Goal: Transaction & Acquisition: Purchase product/service

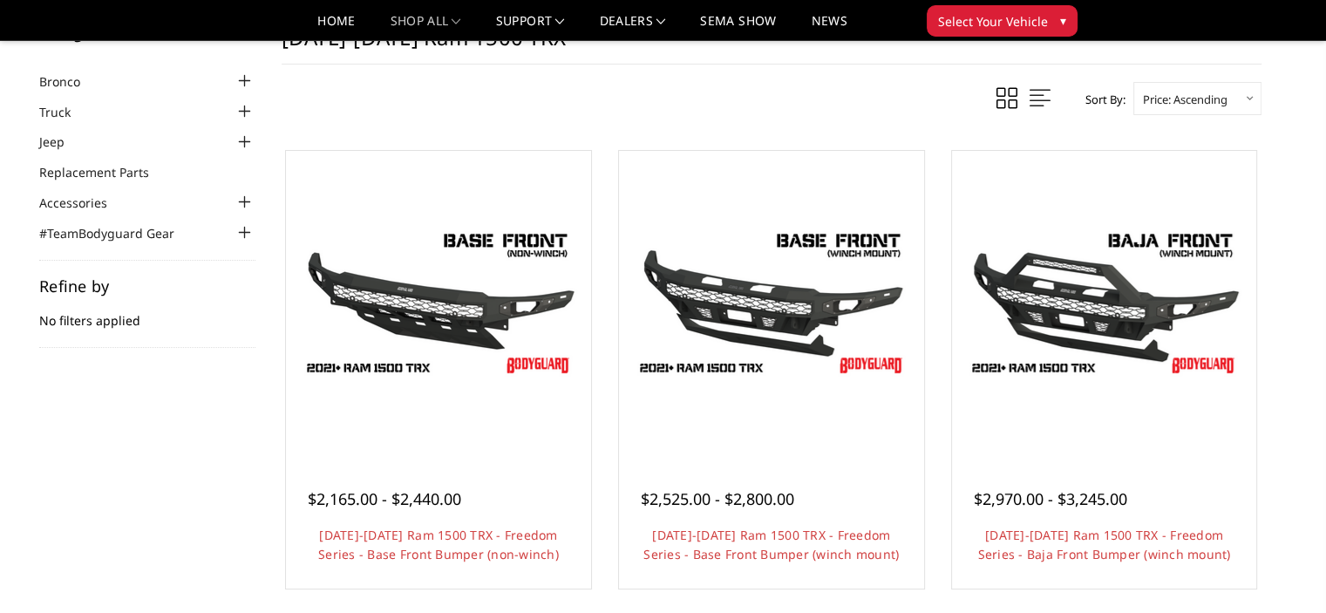
scroll to position [209, 0]
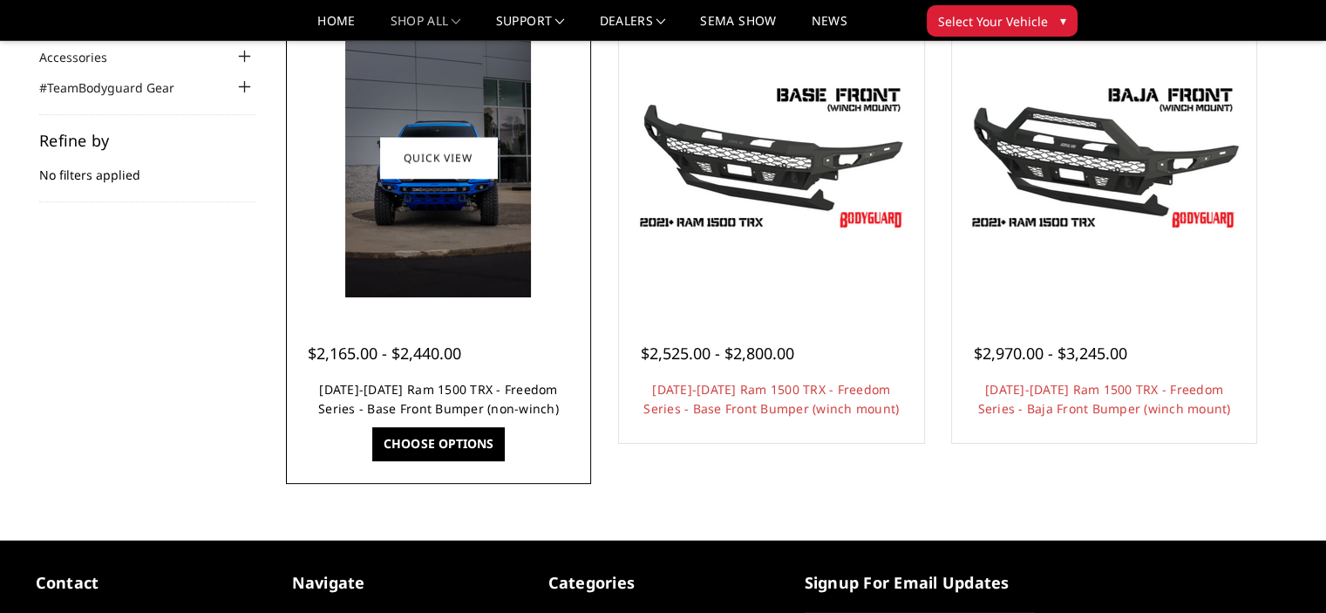
click at [496, 381] on link "[DATE]-[DATE] Ram 1500 TRX - Freedom Series - Base Front Bumper (non-winch)" at bounding box center [438, 399] width 241 height 36
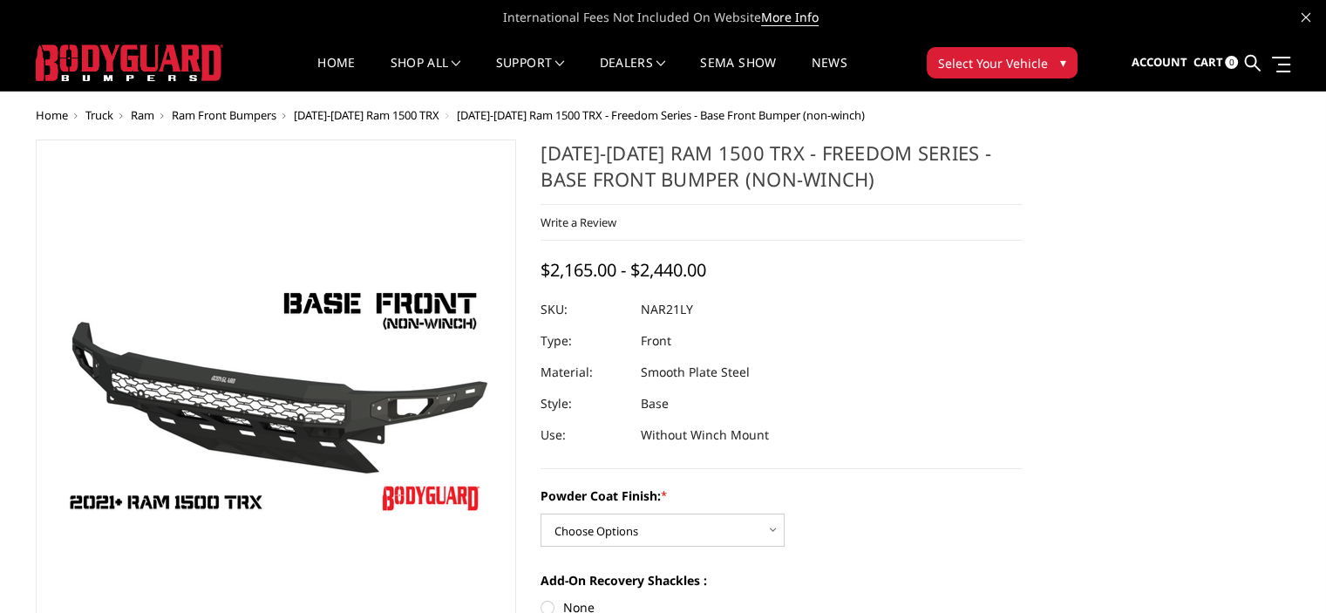
click at [310, 411] on img at bounding box center [231, 400] width 1116 height 628
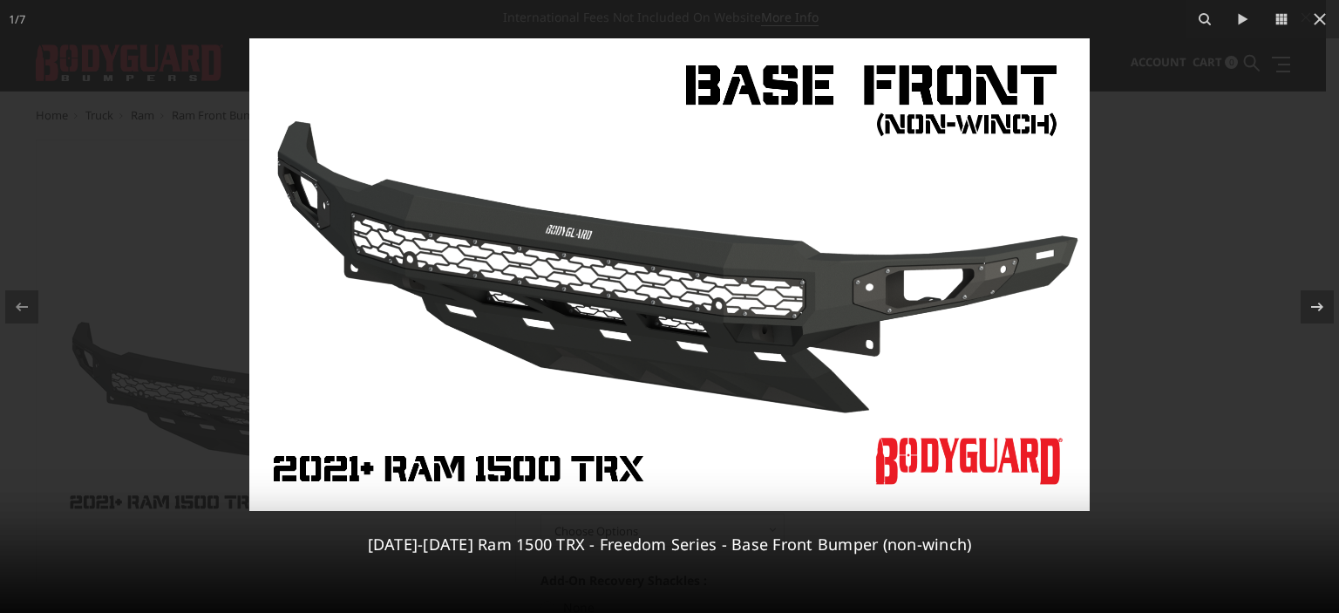
click at [525, 302] on img at bounding box center [669, 274] width 841 height 473
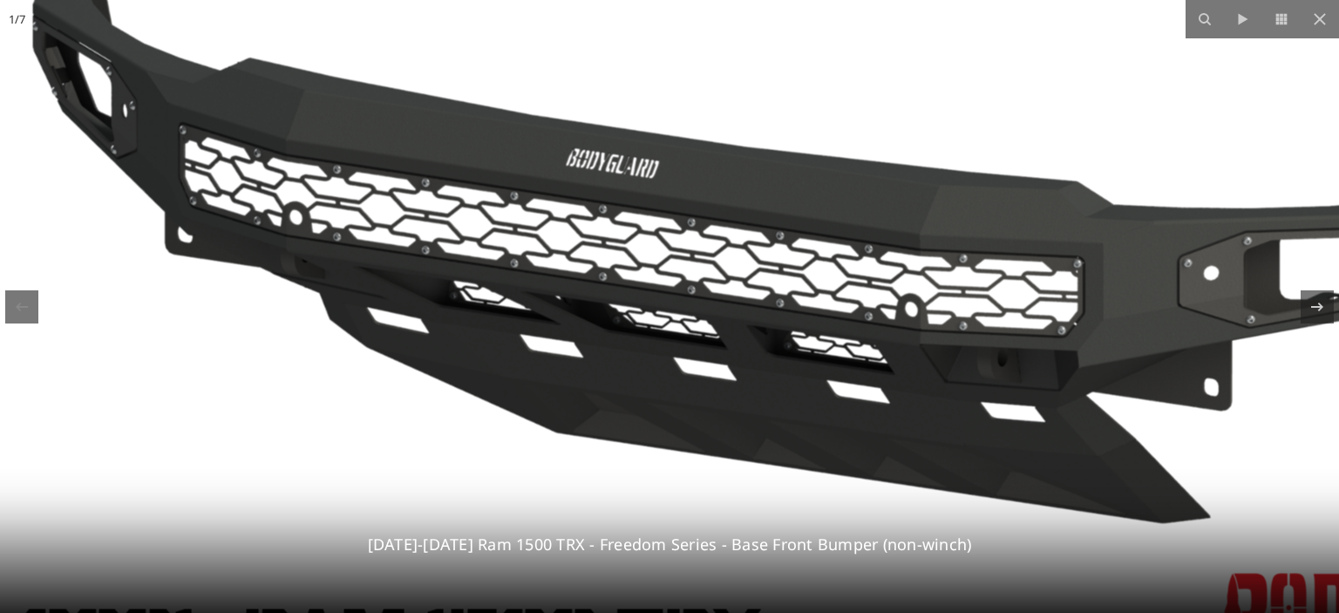
click at [525, 302] on img at bounding box center [813, 248] width 1674 height 942
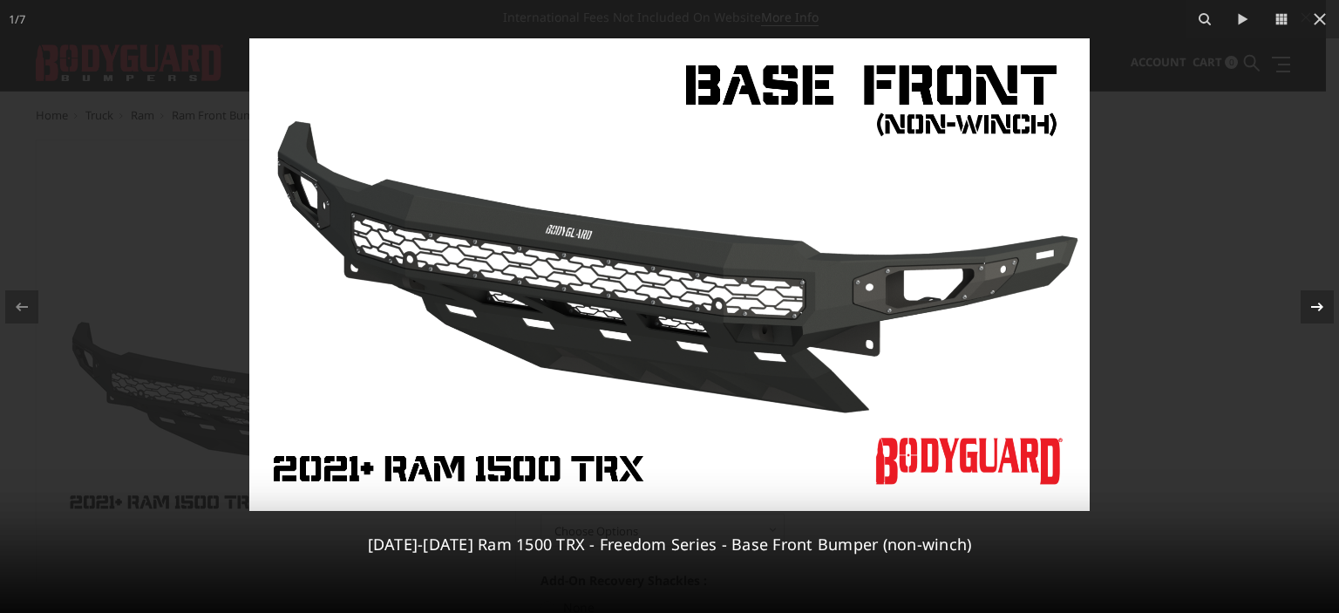
click at [1325, 300] on icon at bounding box center [1317, 306] width 21 height 21
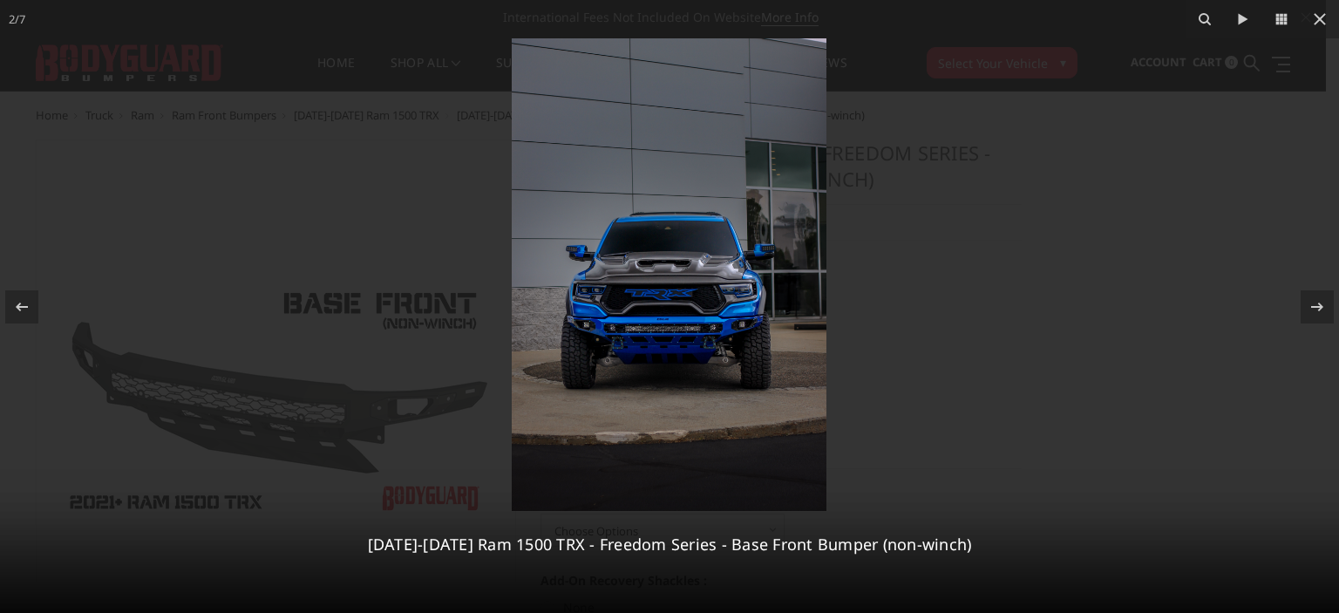
click at [677, 342] on img at bounding box center [669, 274] width 315 height 473
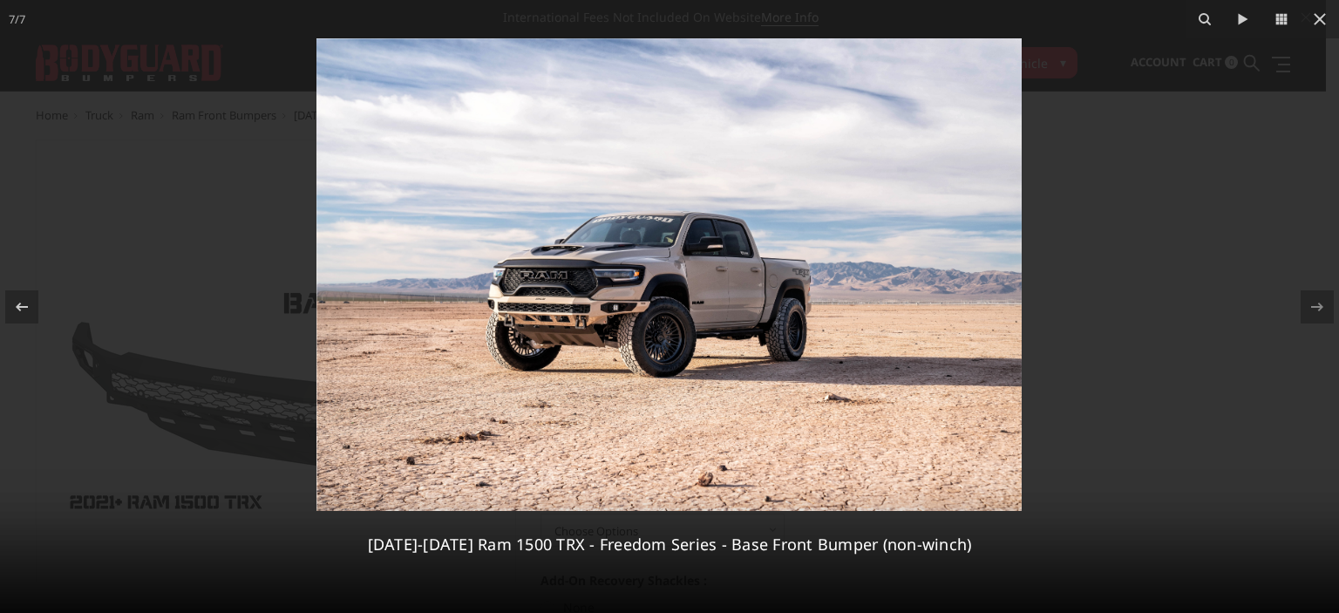
click at [671, 344] on img at bounding box center [669, 274] width 705 height 473
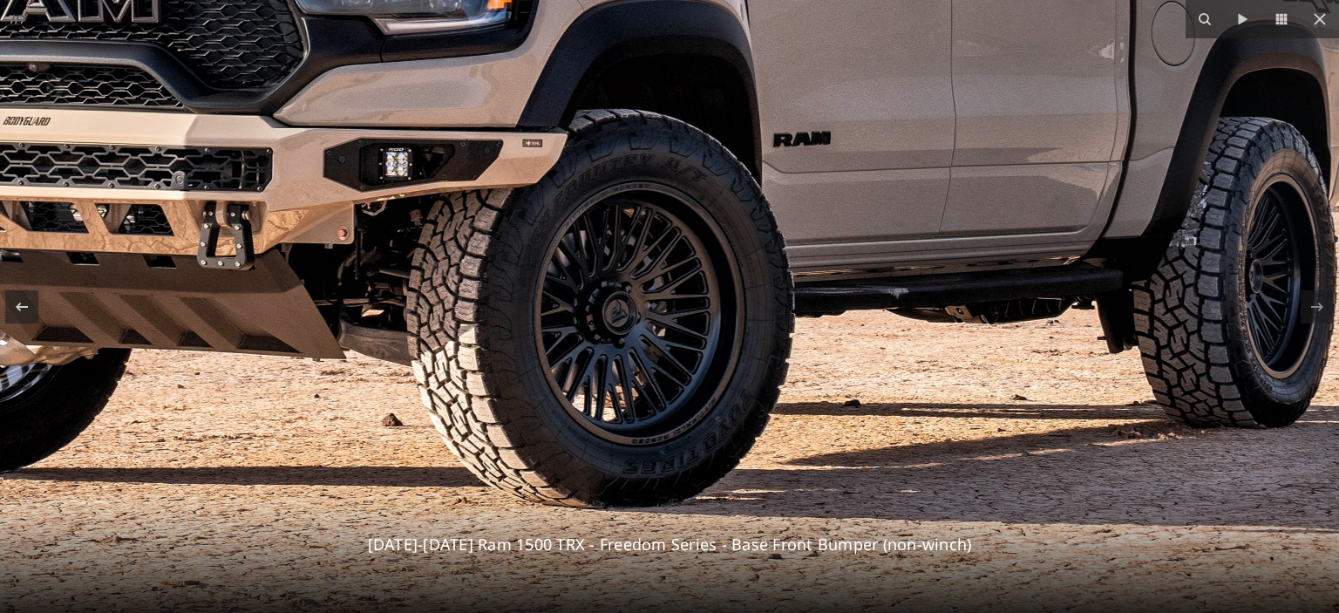
click at [874, 255] on img at bounding box center [659, 2] width 3469 height 2326
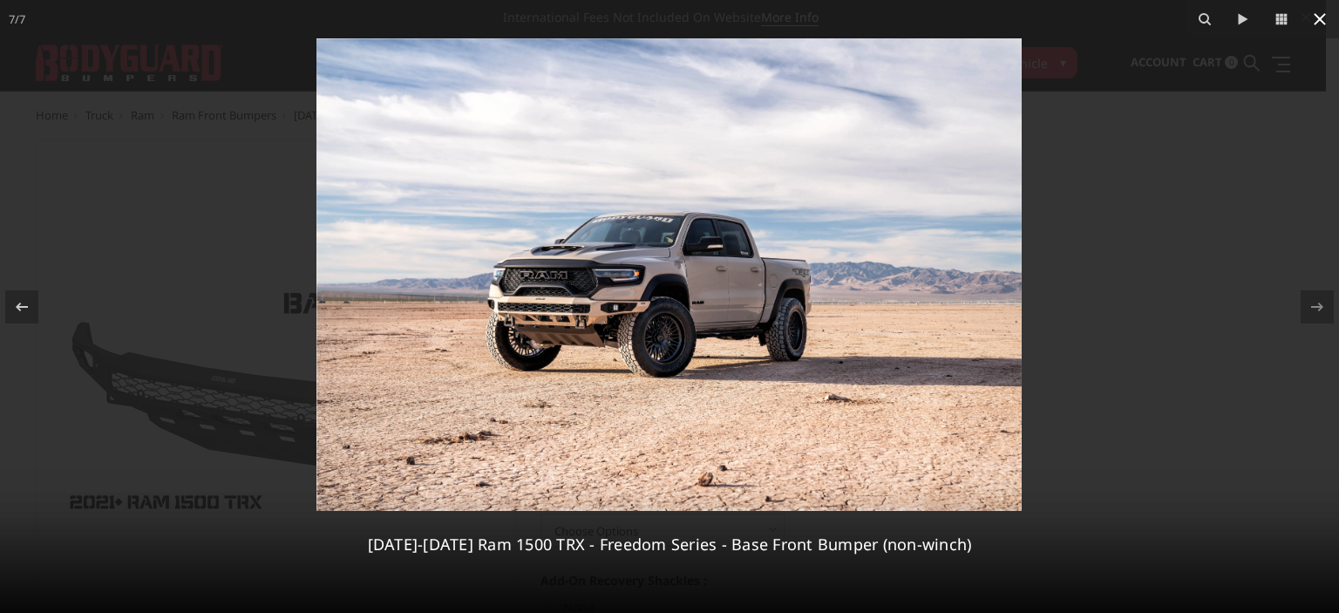
click at [1320, 26] on icon at bounding box center [1320, 19] width 21 height 21
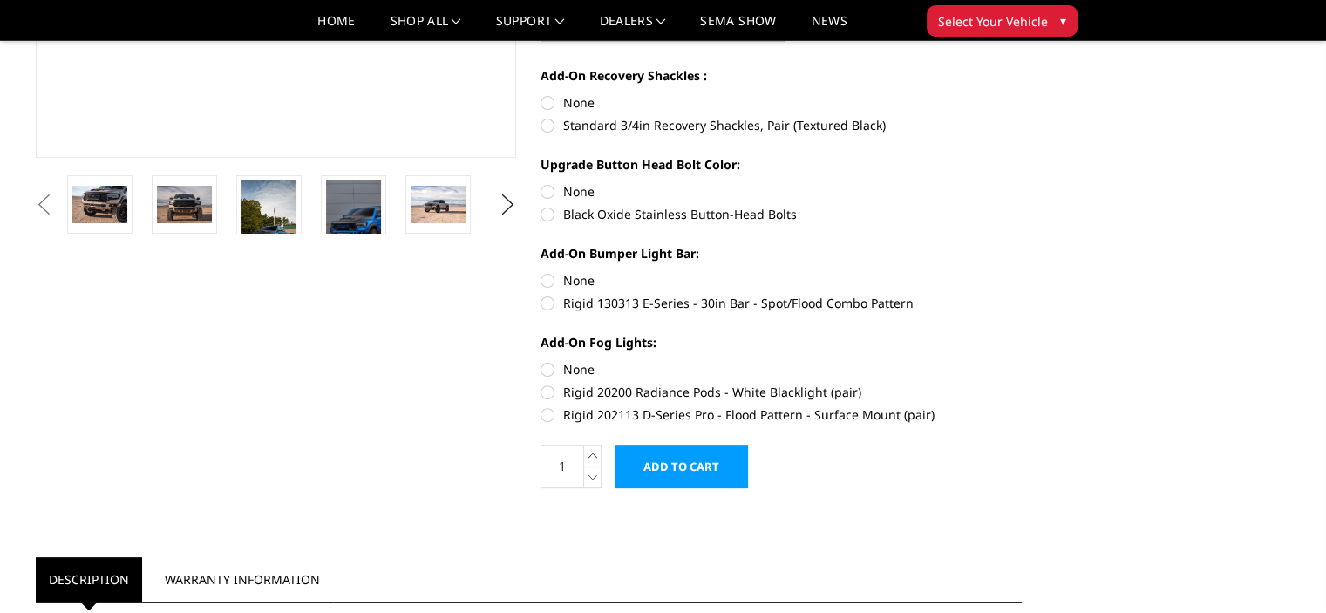
scroll to position [419, 0]
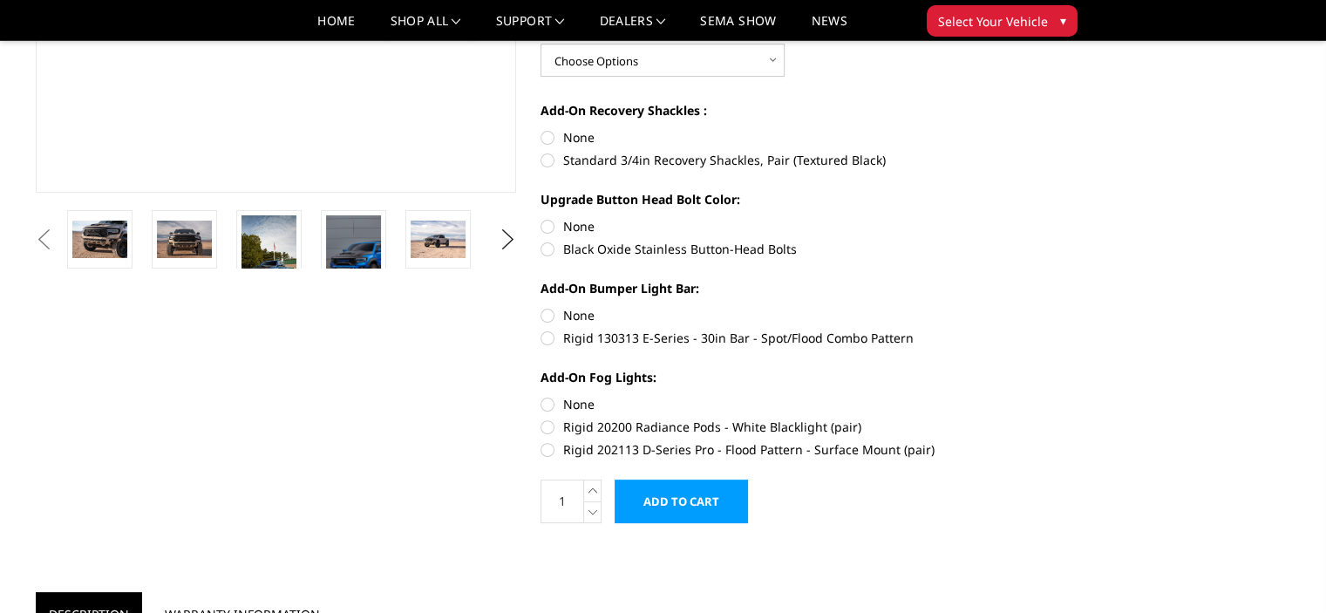
click at [575, 163] on label "Standard 3/4in Recovery Shackles, Pair (Textured Black)" at bounding box center [781, 160] width 481 height 18
click at [1022, 129] on input "Standard 3/4in Recovery Shackles, Pair (Textured Black)" at bounding box center [1022, 128] width 1 height 1
radio input "true"
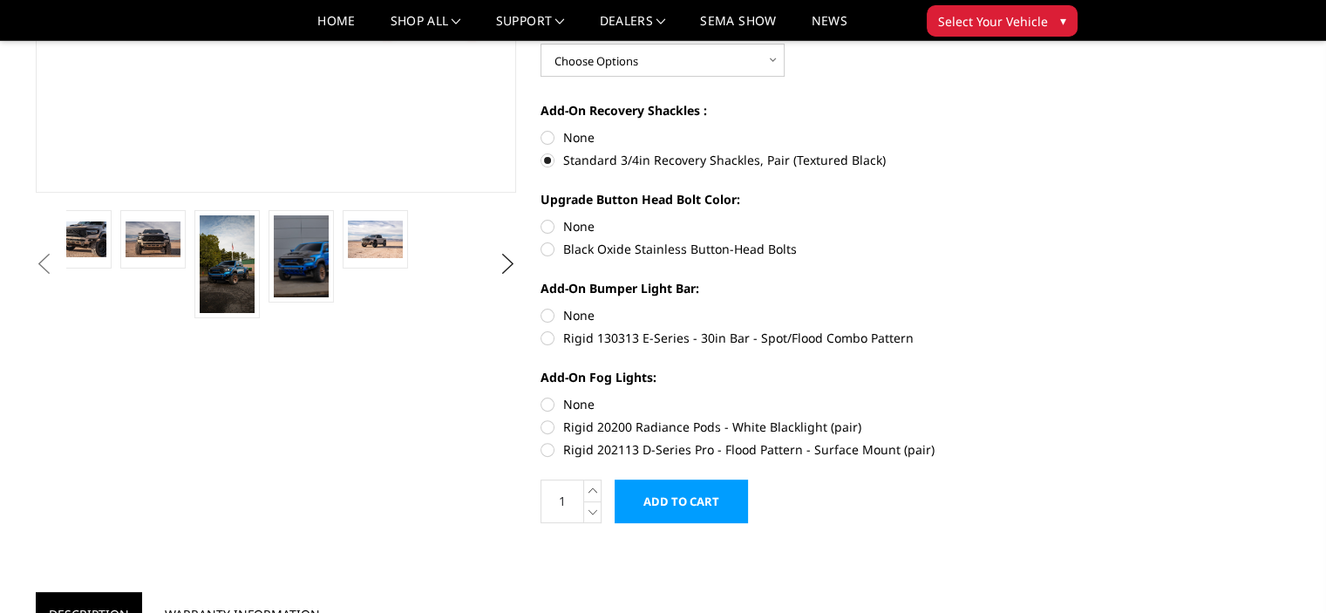
click at [586, 340] on label "Rigid 130313 E-Series - 30in Bar - Spot/Flood Combo Pattern" at bounding box center [781, 338] width 481 height 18
click at [1022, 307] on input "Rigid 130313 E-Series - 30in Bar - Spot/Flood Combo Pattern" at bounding box center [1022, 306] width 1 height 1
radio input "true"
click at [609, 427] on label "Rigid 20200 Radiance Pods - White Blacklight (pair)" at bounding box center [781, 427] width 481 height 18
click at [1022, 396] on input "Rigid 20200 Radiance Pods - White Blacklight (pair)" at bounding box center [1022, 395] width 1 height 1
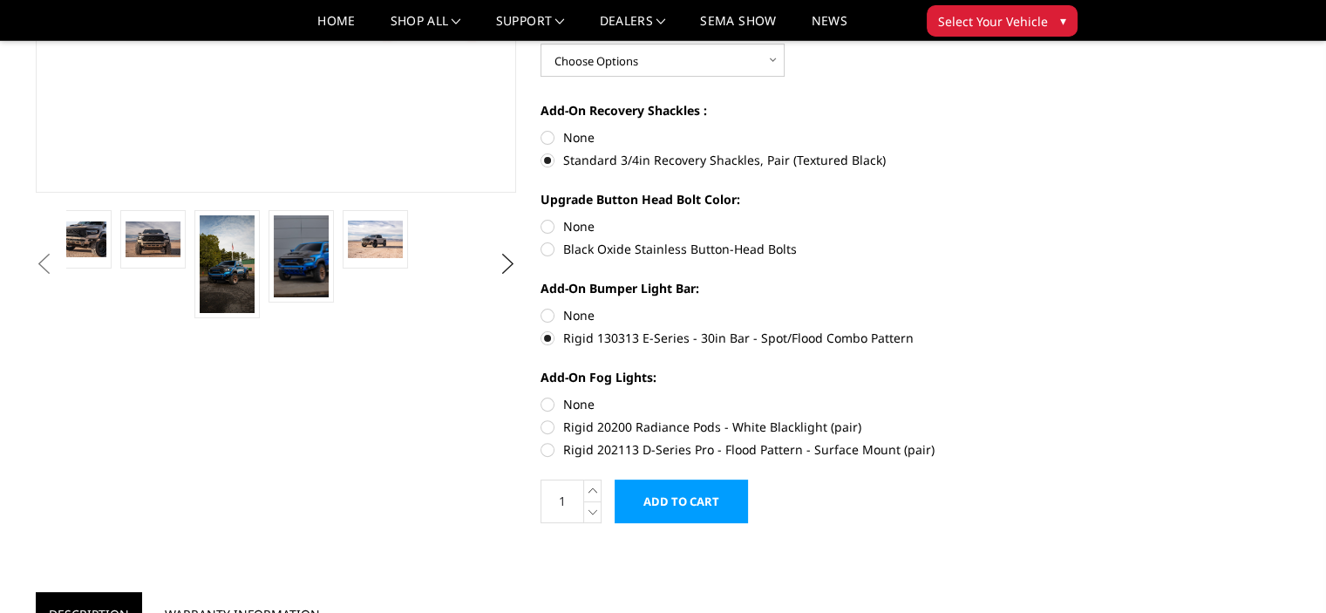
radio input "true"
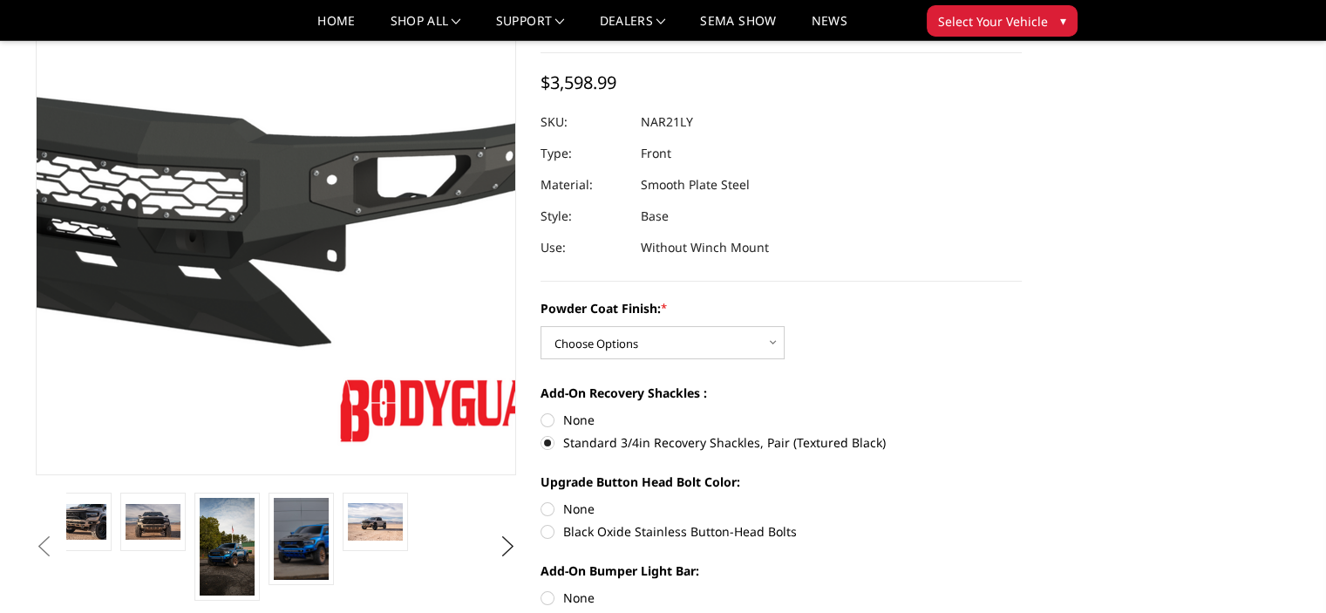
scroll to position [0, 0]
